Goal: Task Accomplishment & Management: Manage account settings

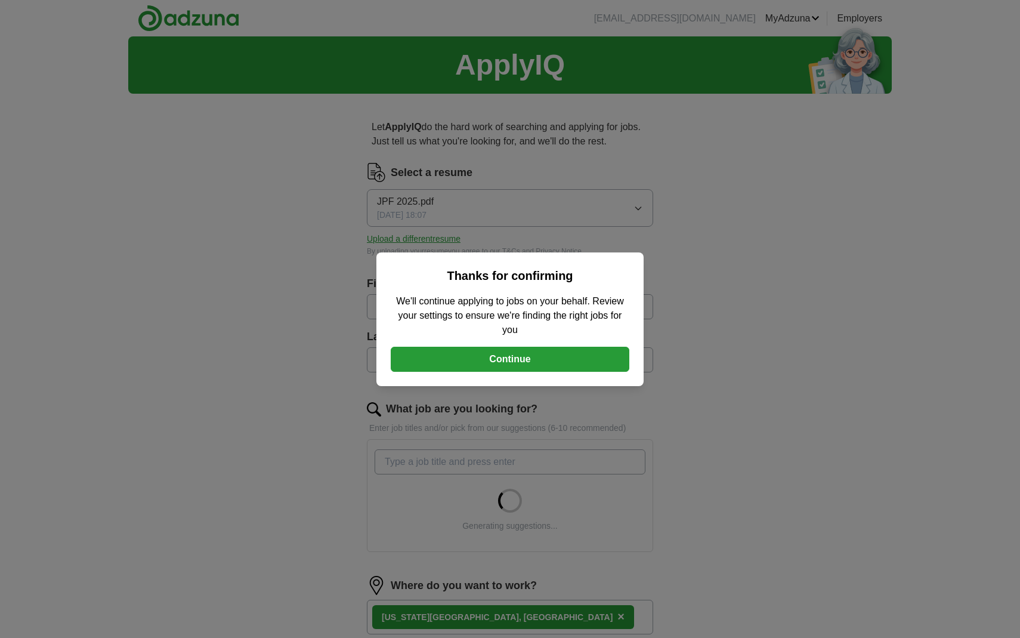
click at [511, 363] on button "Continue" at bounding box center [510, 359] width 239 height 25
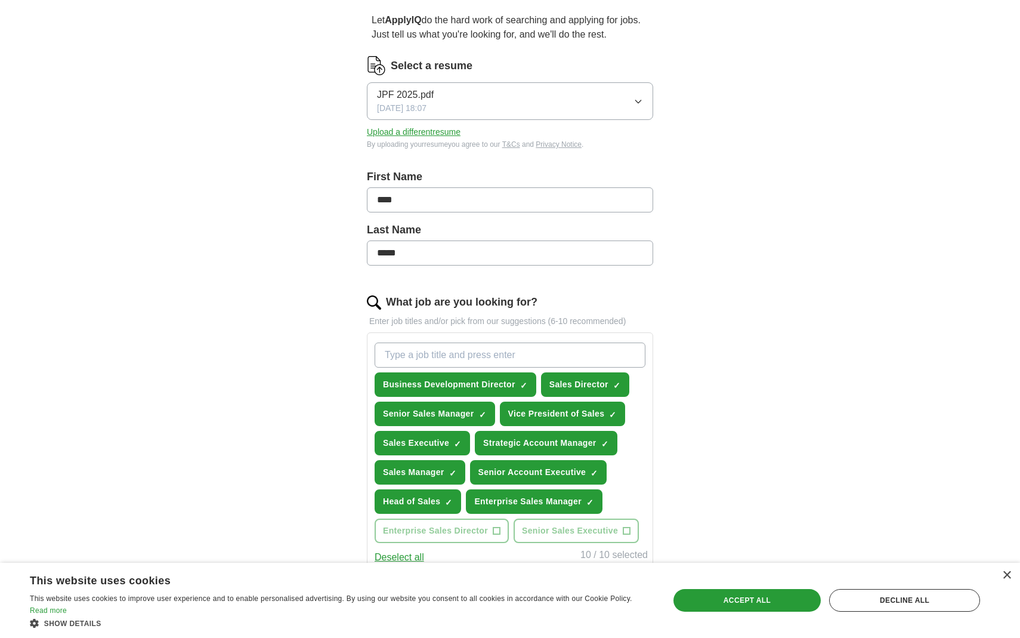
scroll to position [116, 0]
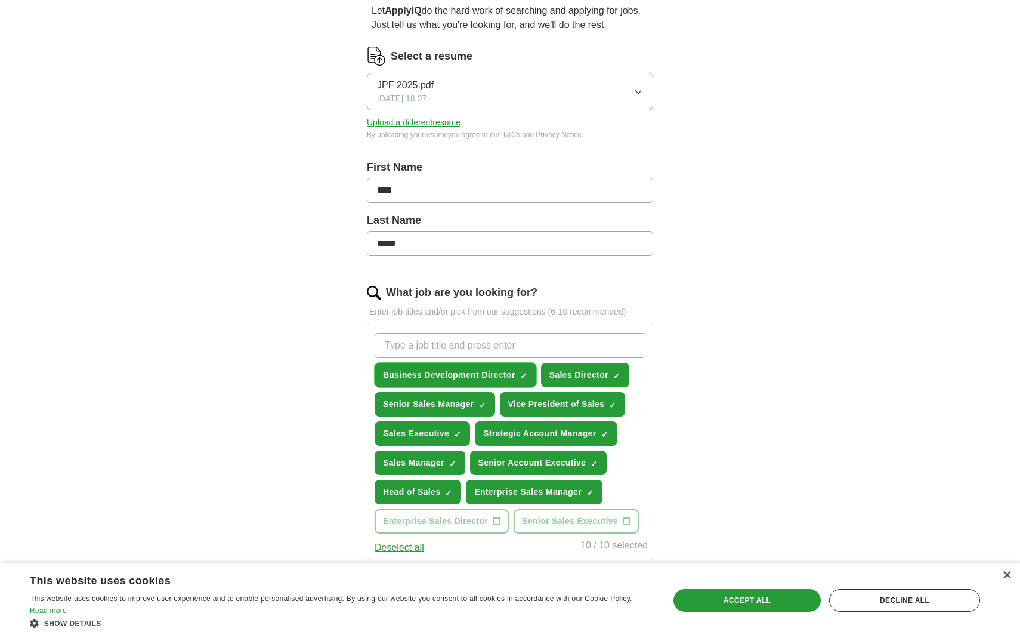
click at [446, 383] on button "Business Development Director ✓ ×" at bounding box center [456, 375] width 162 height 24
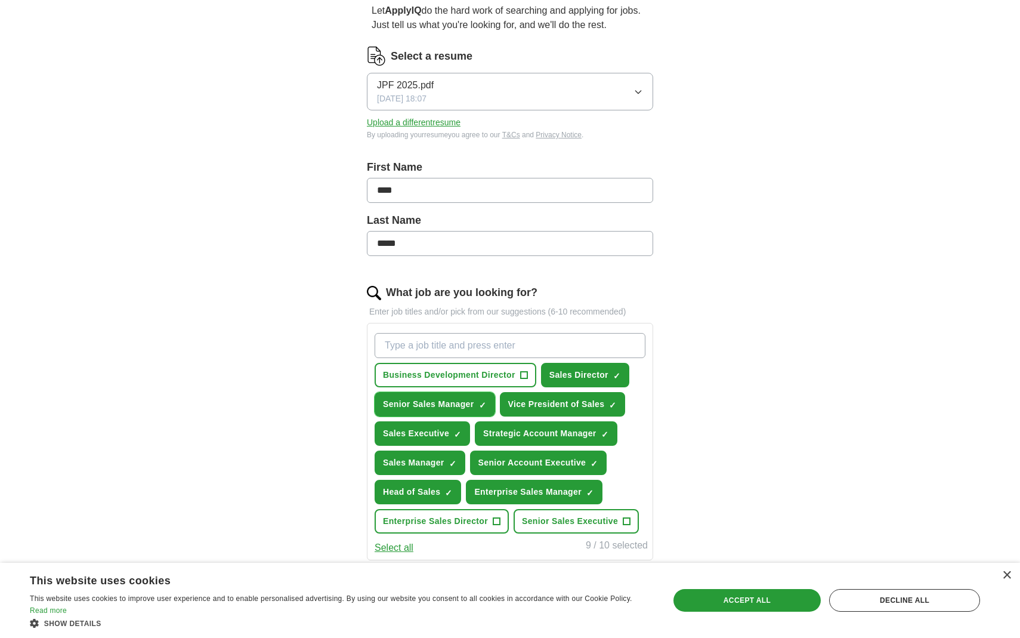
click at [433, 409] on span "Senior Sales Manager" at bounding box center [428, 404] width 91 height 13
click at [428, 432] on span "Sales Executive" at bounding box center [416, 433] width 66 height 13
click at [424, 466] on span "Sales Manager" at bounding box center [413, 462] width 61 height 13
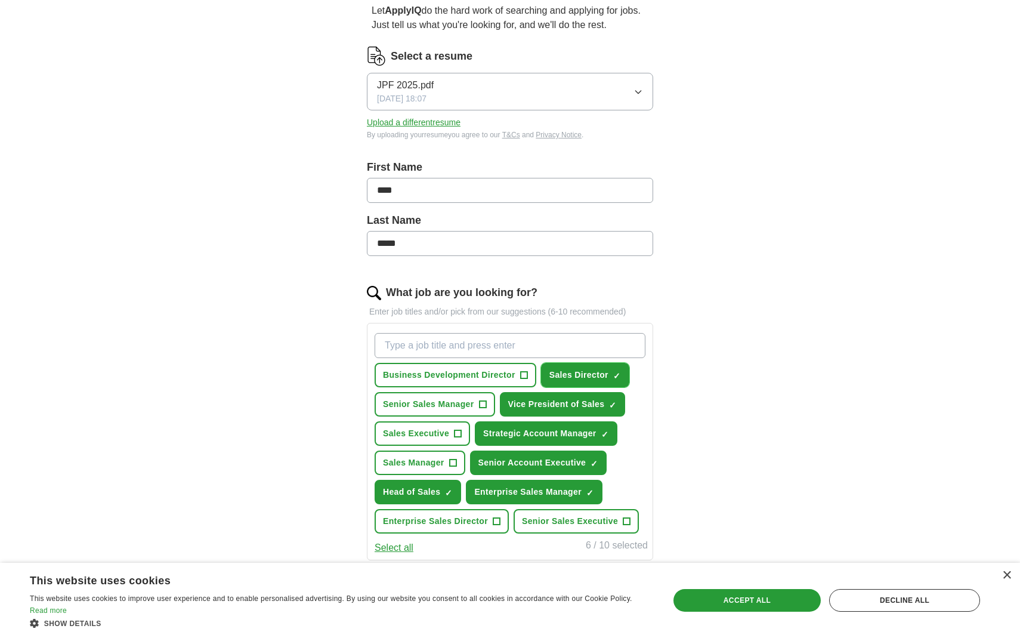
click at [567, 385] on button "Sales Director ✓ ×" at bounding box center [585, 375] width 88 height 24
click at [533, 441] on button "Strategic Account Manager ✓ ×" at bounding box center [546, 433] width 143 height 24
click at [524, 462] on span "Senior Account Executive" at bounding box center [532, 462] width 108 height 13
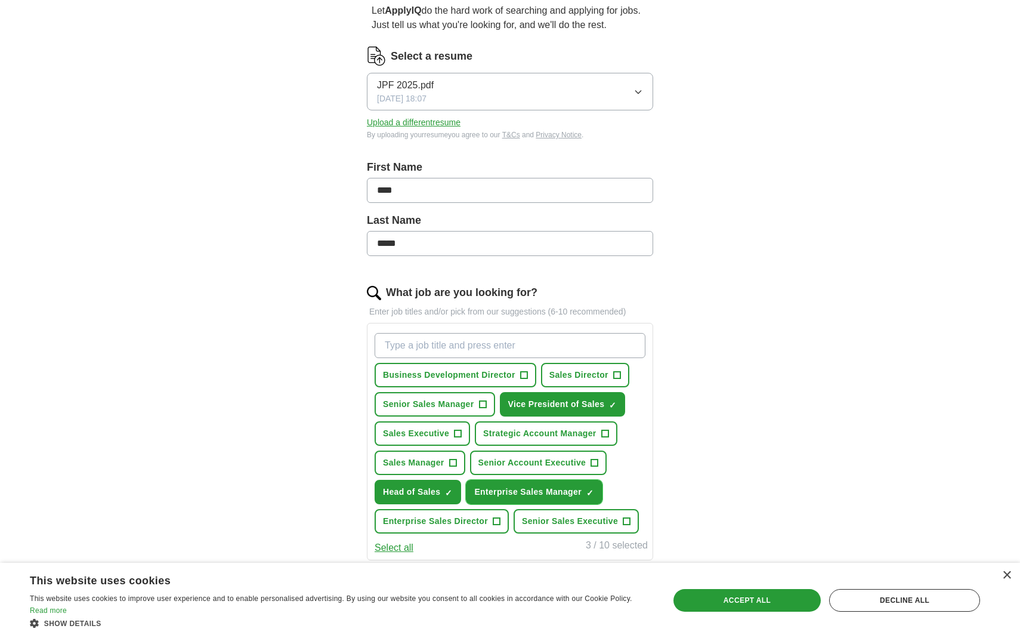
click at [516, 485] on span "Enterprise Sales Manager" at bounding box center [527, 491] width 107 height 13
click at [430, 488] on span "Head of Sales" at bounding box center [411, 491] width 57 height 13
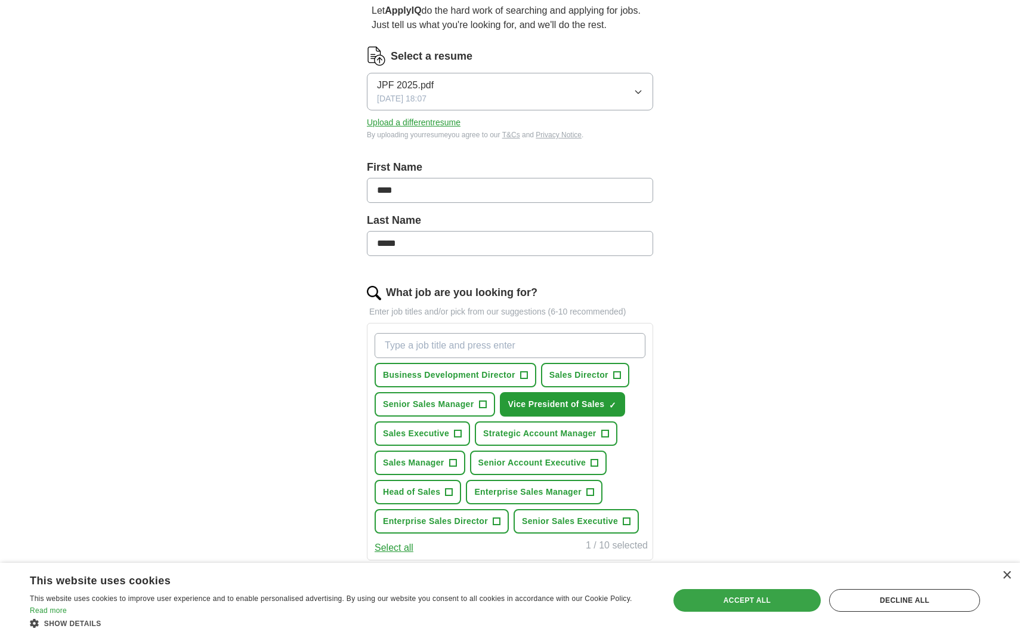
click at [741, 605] on div "Accept all" at bounding box center [746, 600] width 147 height 23
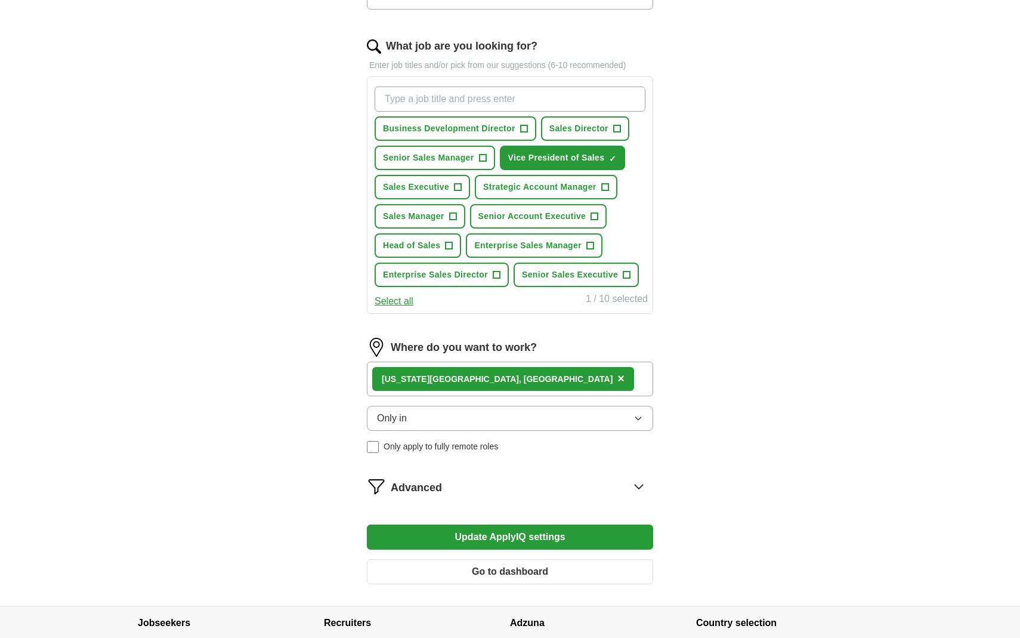
scroll to position [451, 0]
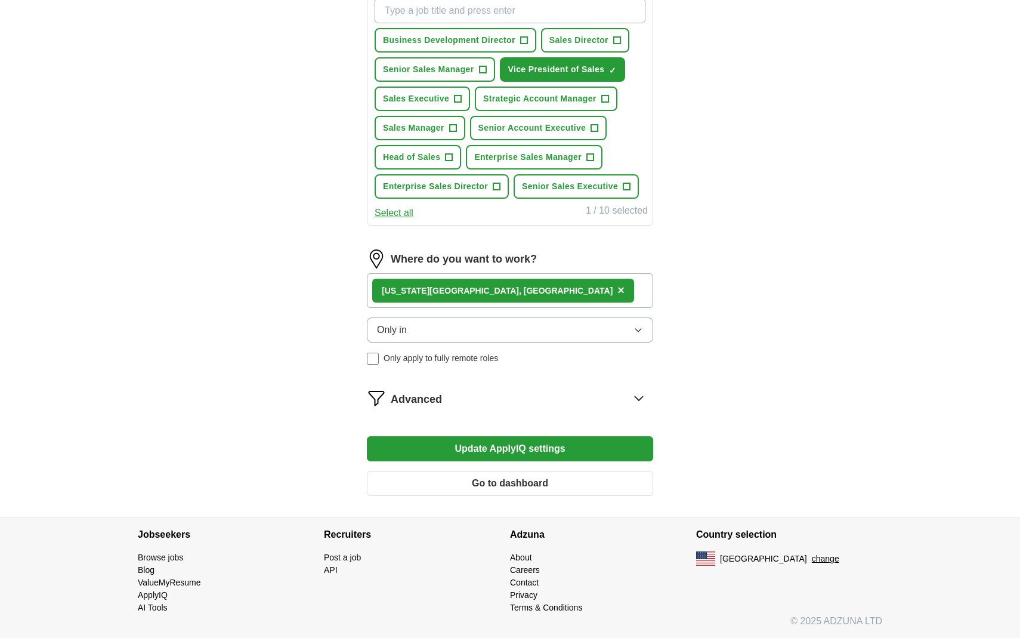
click at [504, 450] on button "Update ApplyIQ settings" at bounding box center [510, 448] width 286 height 25
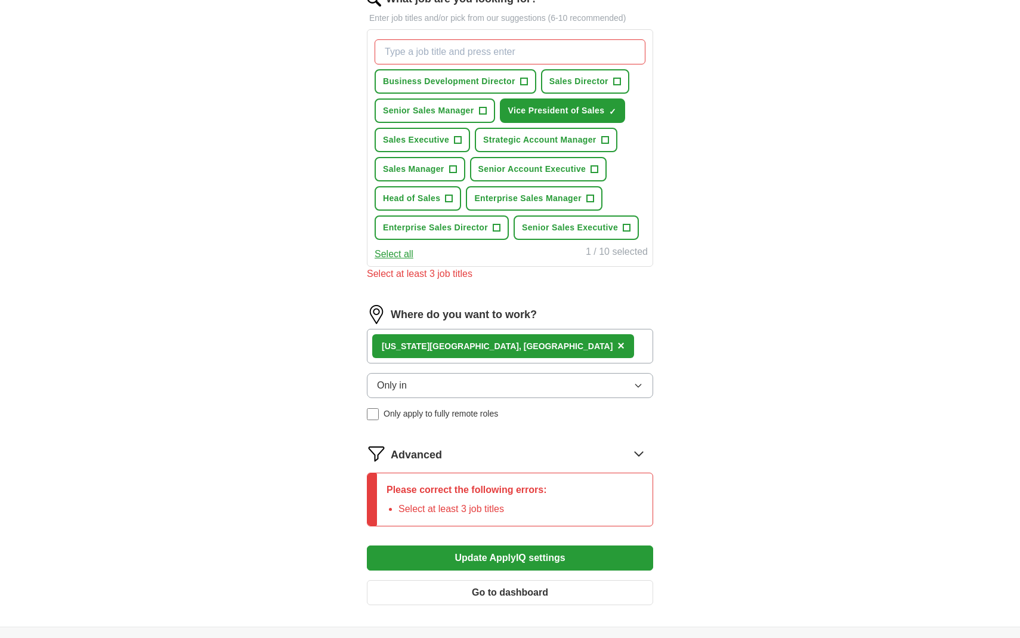
scroll to position [391, 0]
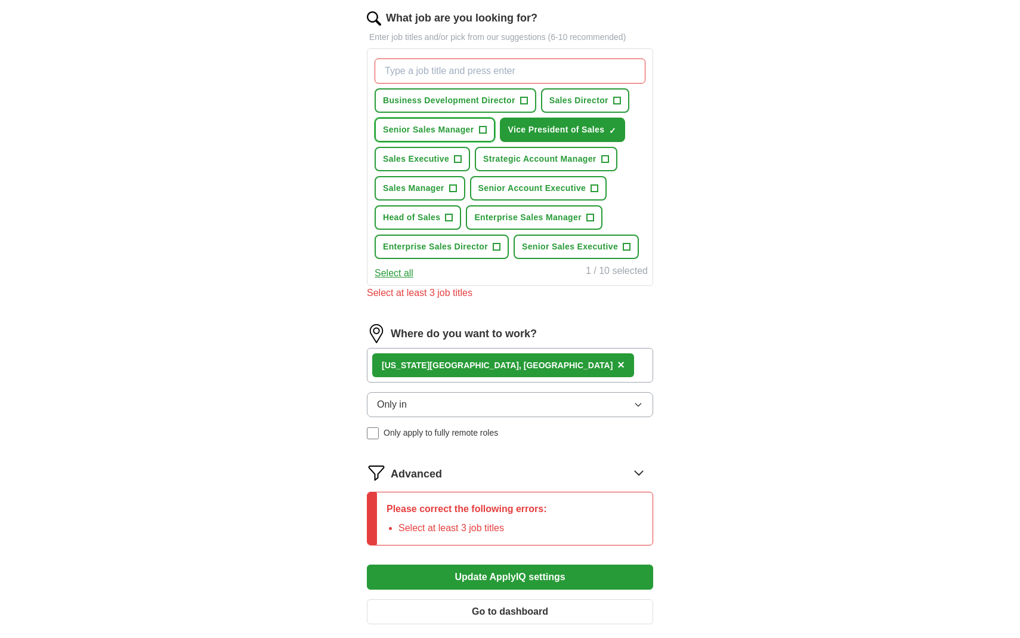
click at [438, 123] on span "Senior Sales Manager" at bounding box center [428, 129] width 91 height 13
click at [417, 216] on span "Head of Sales" at bounding box center [411, 217] width 57 height 13
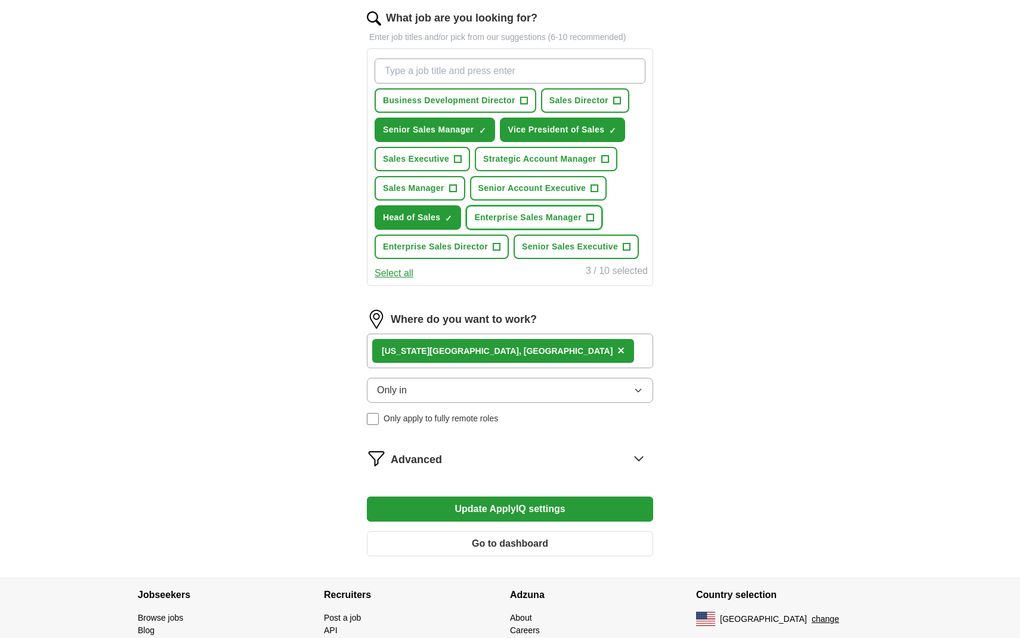
click at [526, 211] on span "Enterprise Sales Manager" at bounding box center [527, 217] width 107 height 13
click at [511, 494] on form "Select a resume JPF 2025.pdf [DATE] 18:07 Upload a different resume By uploadin…" at bounding box center [510, 168] width 286 height 793
click at [513, 505] on button "Update ApplyIQ settings" at bounding box center [510, 508] width 286 height 25
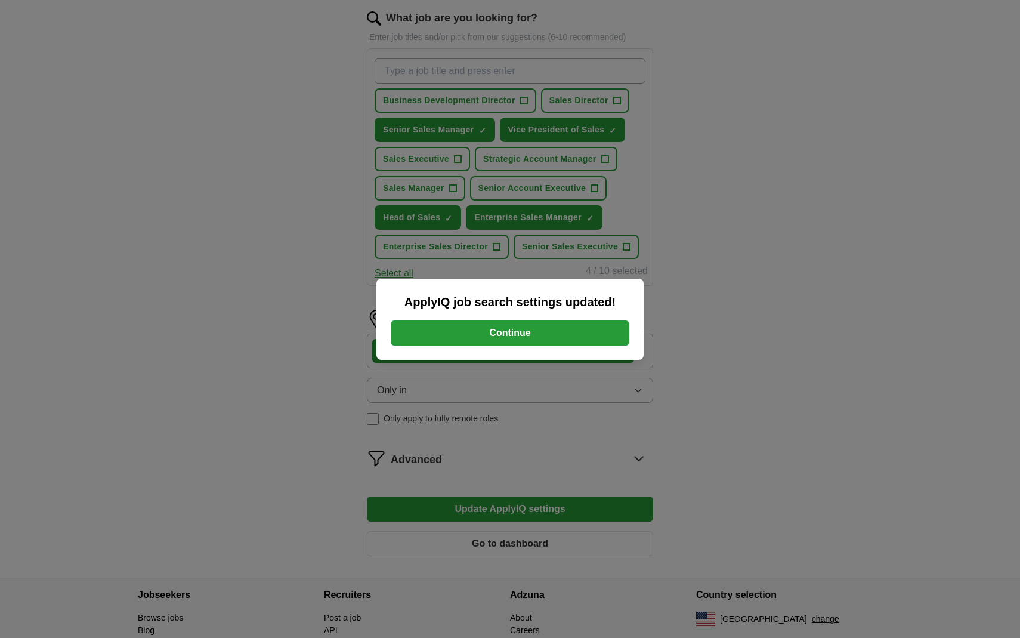
click at [527, 334] on button "Continue" at bounding box center [510, 332] width 239 height 25
